Goal: Information Seeking & Learning: Learn about a topic

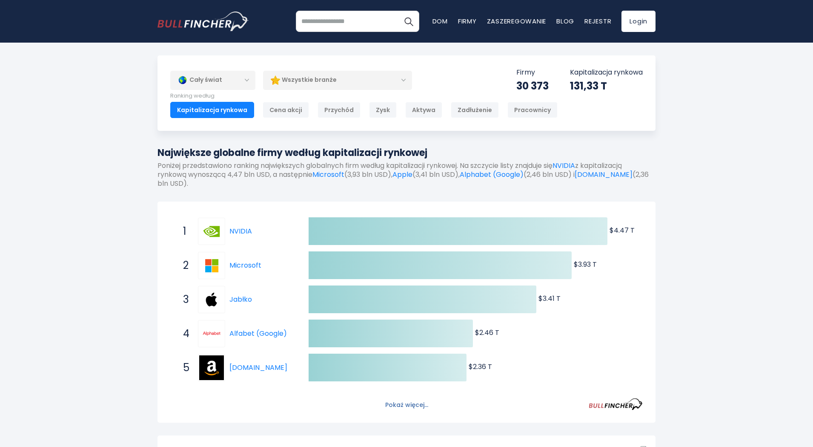
click at [420, 403] on font "Pokaż więcej..." at bounding box center [406, 404] width 43 height 9
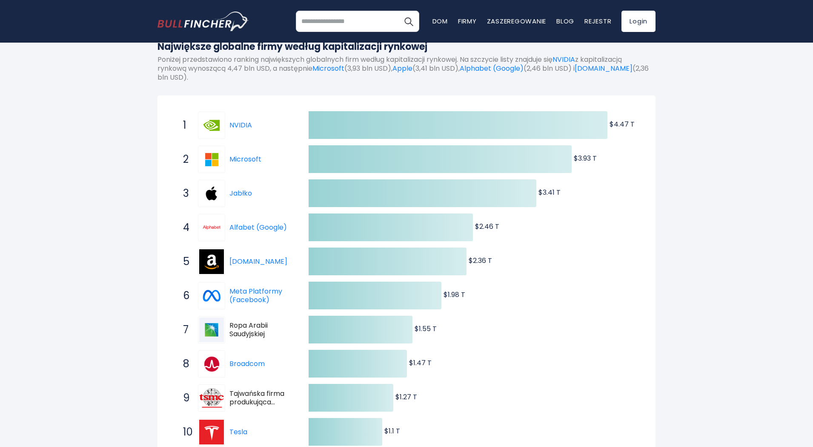
scroll to position [128, 0]
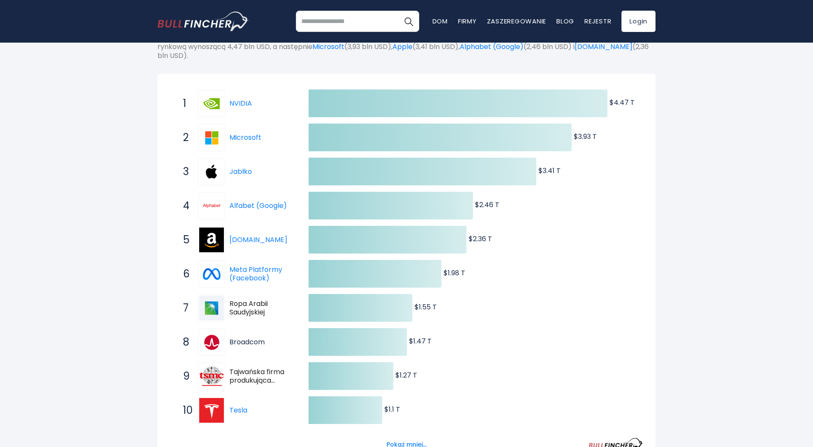
click at [247, 343] on font "Broadcom" at bounding box center [247, 342] width 35 height 10
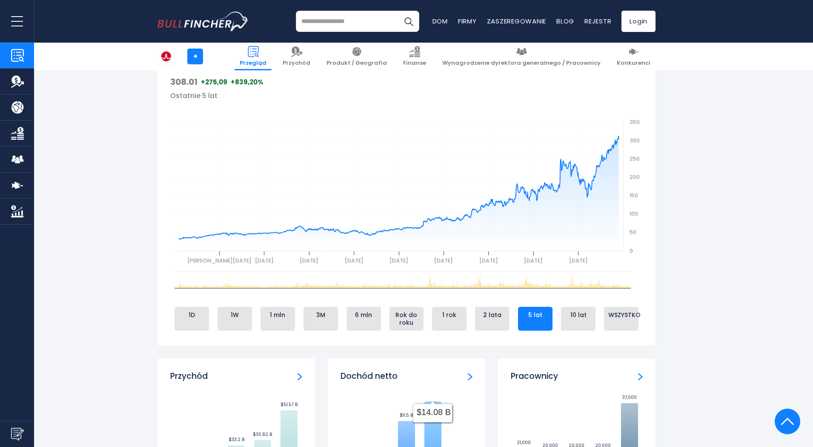
scroll to position [298, 0]
